Goal: Task Accomplishment & Management: Complete application form

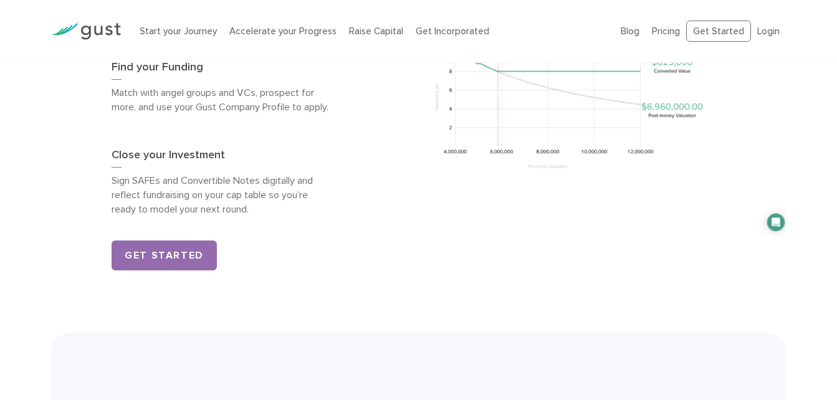
scroll to position [1903, 0]
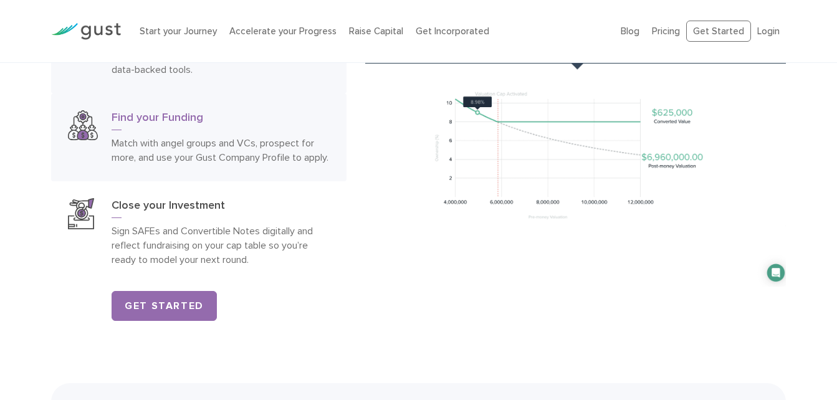
click at [217, 120] on h3 "Find your Funding" at bounding box center [221, 120] width 218 height 20
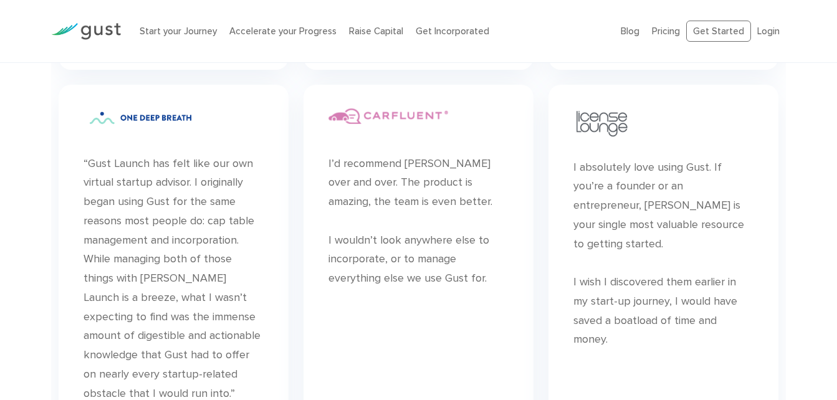
scroll to position [3732, 0]
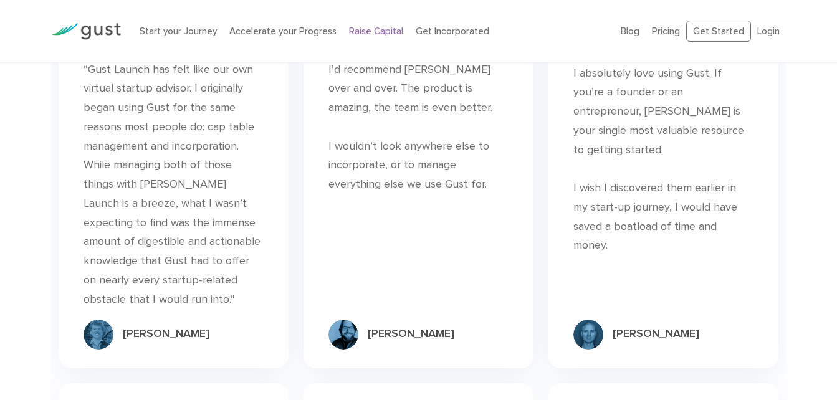
click at [357, 29] on link "Raise Capital" at bounding box center [376, 31] width 54 height 11
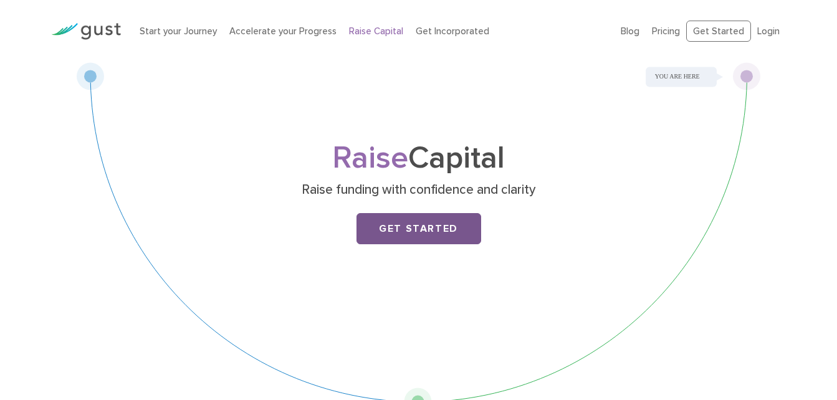
click at [396, 222] on link "Get Started" at bounding box center [418, 228] width 125 height 31
